Goal: Task Accomplishment & Management: Use online tool/utility

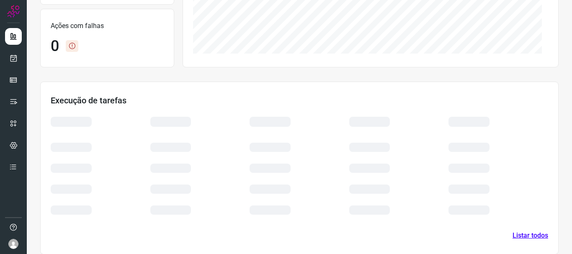
scroll to position [188, 0]
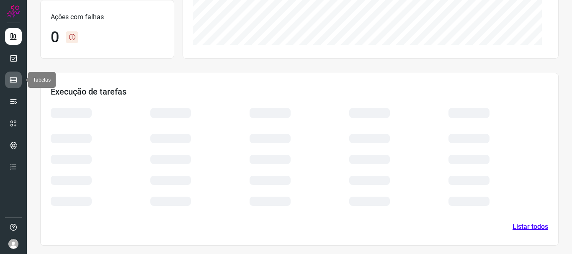
click at [19, 82] on link at bounding box center [13, 80] width 17 height 17
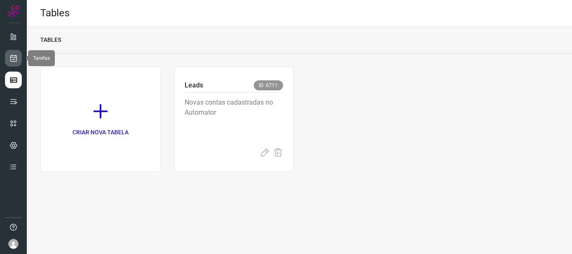
click at [15, 60] on icon at bounding box center [13, 58] width 9 height 8
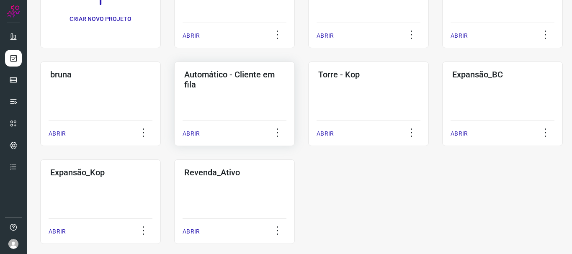
scroll to position [114, 0]
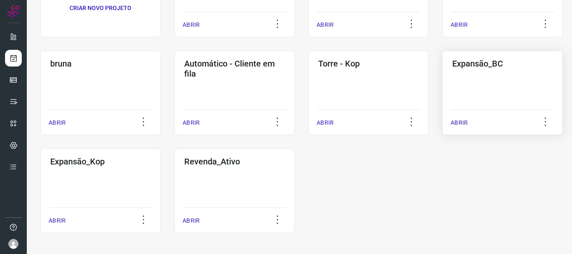
click at [453, 123] on p "ABRIR" at bounding box center [458, 122] width 17 height 9
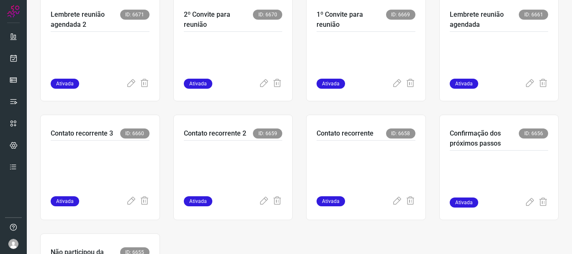
scroll to position [289, 0]
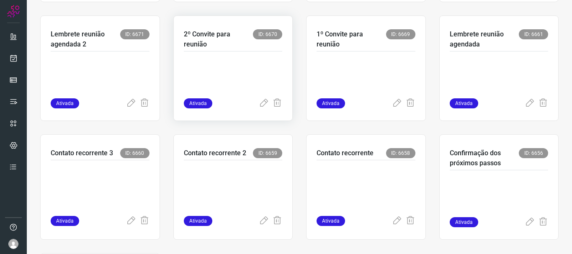
click at [219, 100] on div "Ativada" at bounding box center [233, 103] width 99 height 10
click at [197, 104] on span "Ativada" at bounding box center [198, 103] width 28 height 10
click at [226, 90] on p at bounding box center [233, 77] width 99 height 42
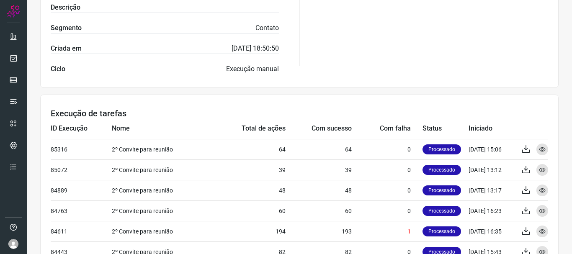
scroll to position [262, 0]
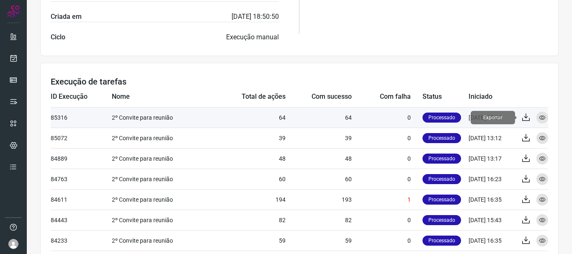
click at [521, 116] on icon at bounding box center [526, 118] width 10 height 10
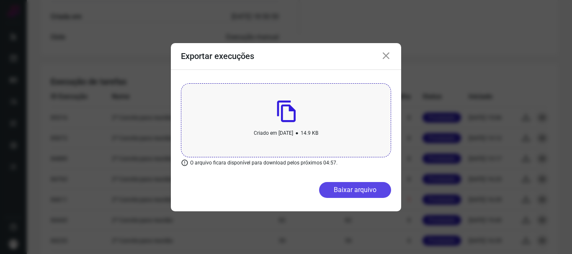
click at [358, 193] on button "Baixar arquivo" at bounding box center [355, 190] width 72 height 16
click at [143, 93] on div "Exportar execuções Criado em [DATE] • 14.9 KB O arquivo ficara disponível para …" at bounding box center [286, 127] width 572 height 254
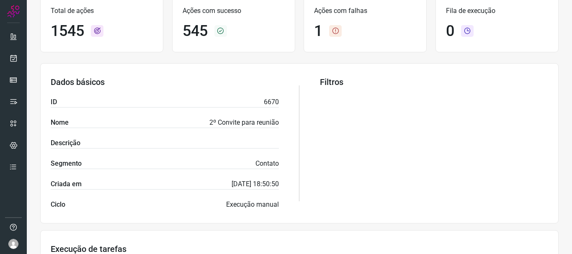
scroll to position [0, 0]
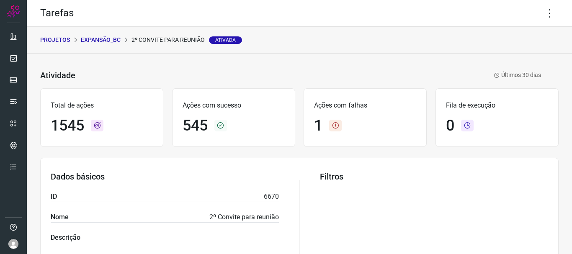
click at [115, 43] on p "Expansão_BC" at bounding box center [101, 40] width 40 height 9
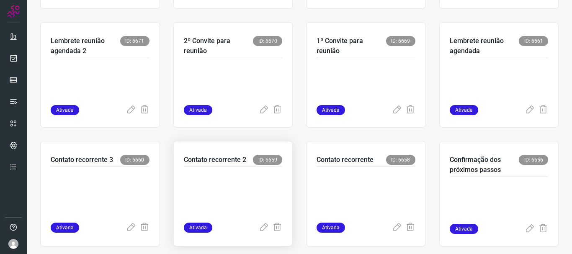
scroll to position [293, 0]
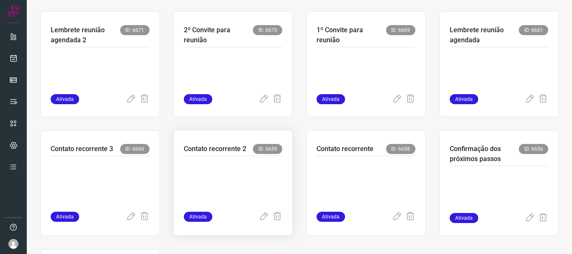
click at [250, 174] on p at bounding box center [233, 182] width 99 height 42
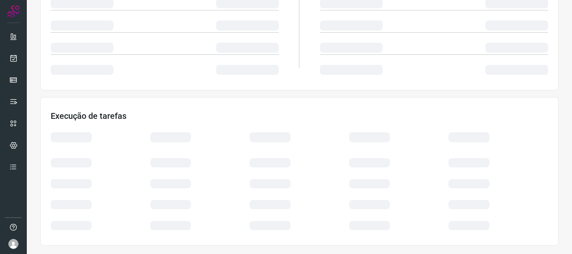
scroll to position [178, 0]
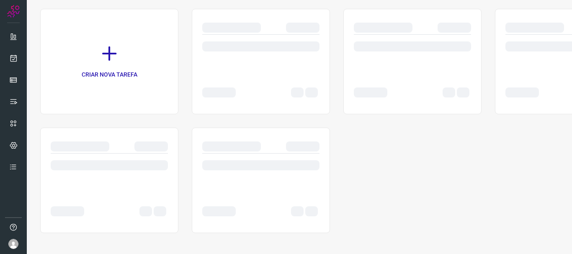
scroll to position [58, 0]
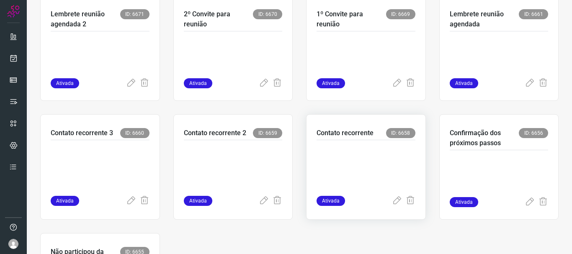
click at [328, 149] on p at bounding box center [365, 166] width 99 height 42
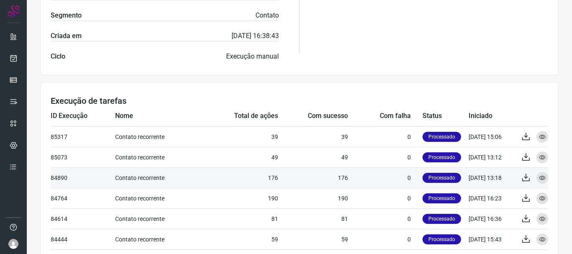
scroll to position [262, 0]
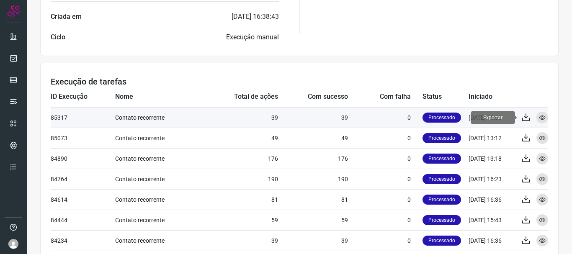
click at [521, 120] on icon at bounding box center [526, 118] width 10 height 10
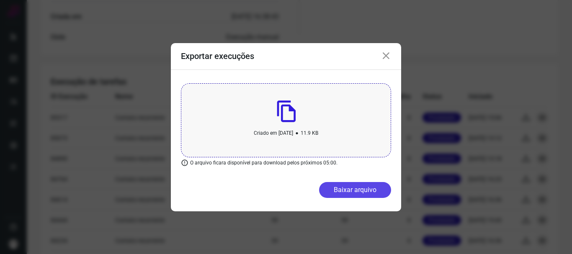
click at [352, 191] on button "Baixar arquivo" at bounding box center [355, 190] width 72 height 16
click at [138, 167] on div "Exportar execuções Criado em [DATE] • 11.9 KB O arquivo ficara disponível para …" at bounding box center [286, 127] width 572 height 254
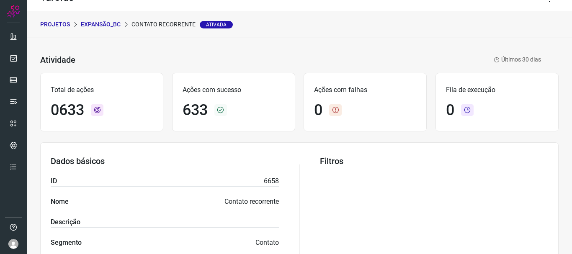
scroll to position [0, 0]
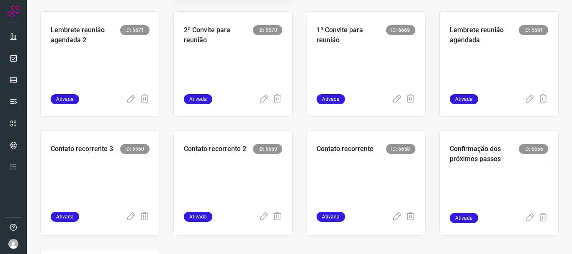
scroll to position [335, 0]
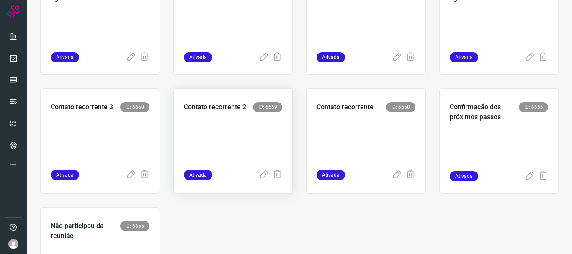
click at [226, 137] on p at bounding box center [233, 140] width 99 height 42
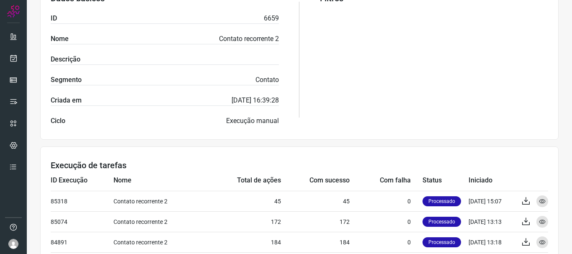
scroll to position [220, 0]
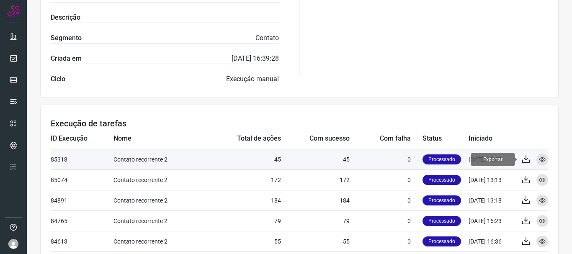
click at [521, 157] on icon at bounding box center [526, 159] width 10 height 10
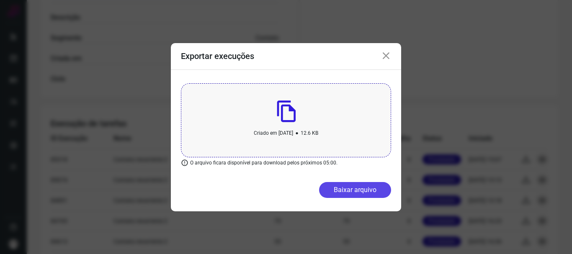
click at [346, 187] on button "Baixar arquivo" at bounding box center [355, 190] width 72 height 16
drag, startPoint x: 139, startPoint y: 103, endPoint x: 136, endPoint y: 100, distance: 5.0
click at [139, 103] on div "Exportar execuções Criado em [DATE] • 12.6 KB O arquivo ficara disponível para …" at bounding box center [286, 127] width 572 height 254
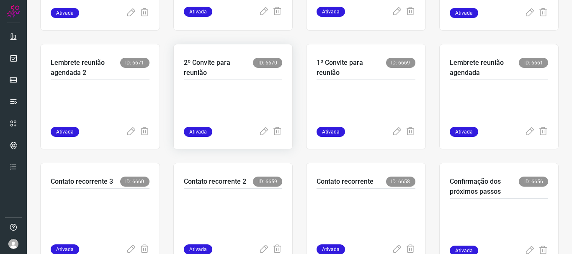
scroll to position [309, 0]
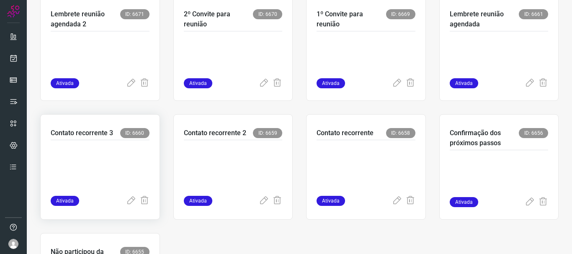
click at [93, 155] on p at bounding box center [100, 166] width 99 height 42
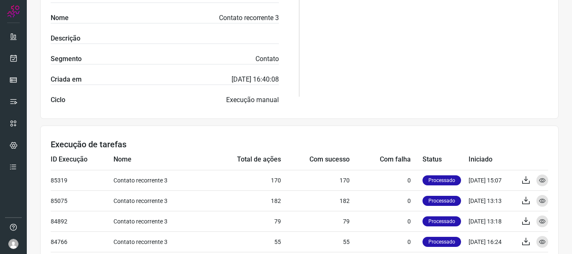
scroll to position [220, 0]
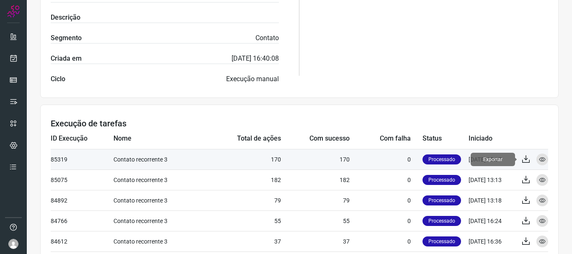
click at [522, 160] on icon at bounding box center [526, 159] width 10 height 10
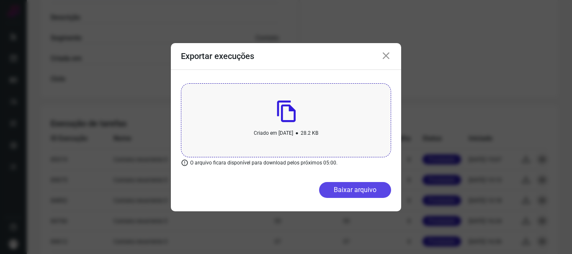
click at [347, 194] on button "Baixar arquivo" at bounding box center [355, 190] width 72 height 16
click at [136, 179] on div "Exportar execuções Criado em [DATE] • 28.2 KB O arquivo ficara disponível para …" at bounding box center [286, 127] width 572 height 254
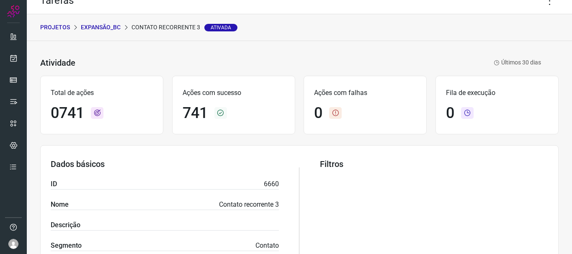
scroll to position [11, 0]
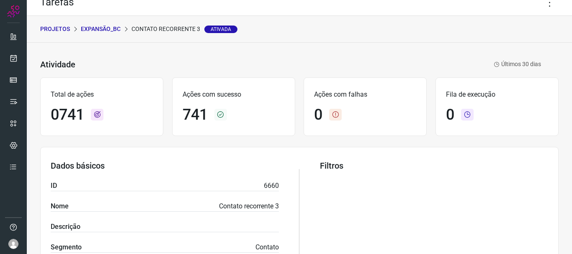
click at [115, 33] on p "Expansão_BC" at bounding box center [101, 29] width 40 height 9
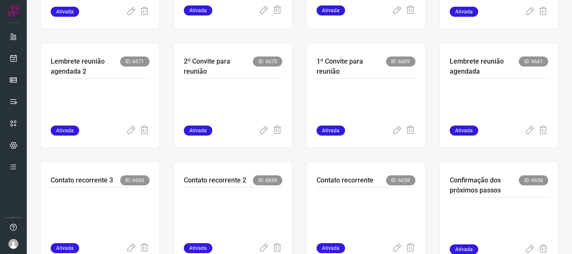
scroll to position [247, 0]
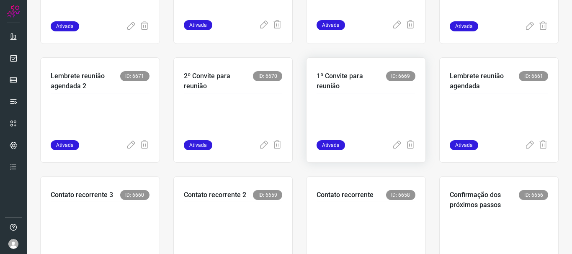
click at [341, 118] on p at bounding box center [365, 119] width 99 height 42
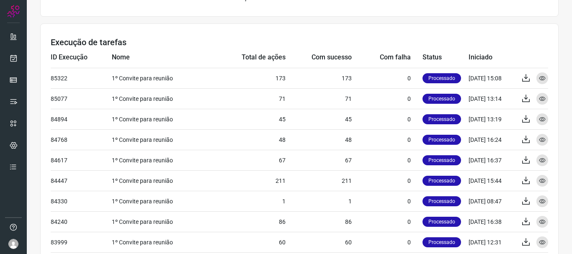
scroll to position [304, 0]
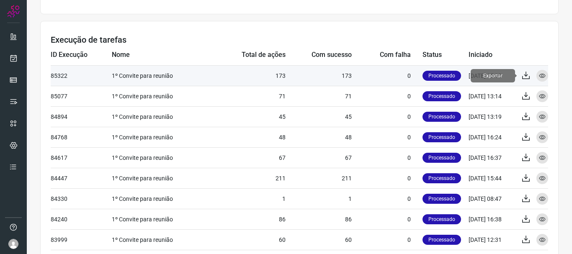
click at [521, 75] on icon at bounding box center [526, 76] width 10 height 10
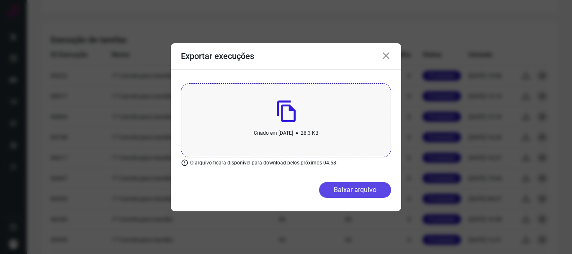
click at [345, 186] on button "Baixar arquivo" at bounding box center [355, 190] width 72 height 16
click at [306, 222] on div "Exportar execuções Criado em [DATE] • 28.3 KB O arquivo ficara disponível para …" at bounding box center [286, 127] width 572 height 254
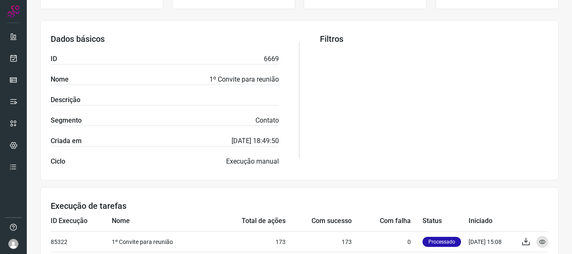
scroll to position [136, 0]
